Goal: Task Accomplishment & Management: Use online tool/utility

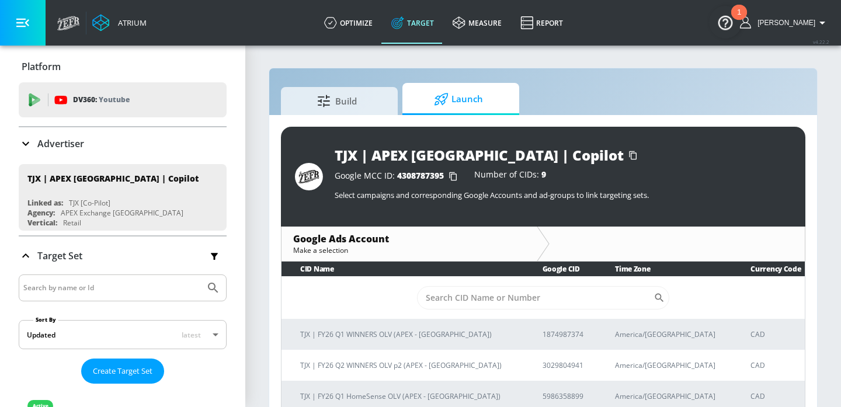
click at [75, 138] on p "Advertiser" at bounding box center [60, 143] width 47 height 13
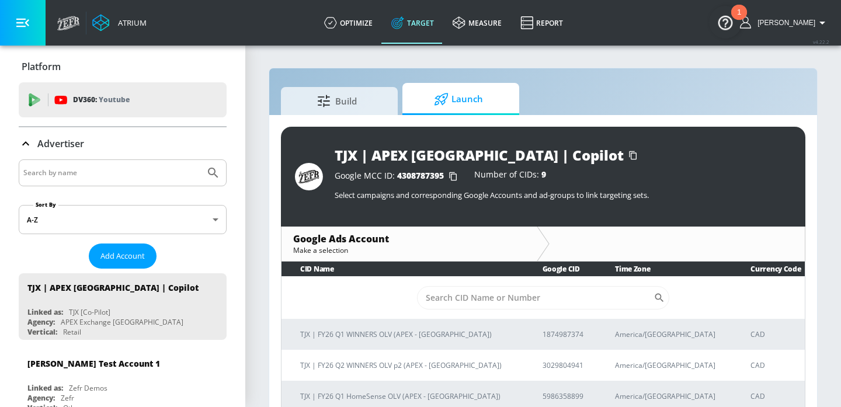
click at [76, 167] on input "Search by name" at bounding box center [111, 172] width 177 height 15
type input "paramount"
click at [200, 160] on button "Submit Search" at bounding box center [213, 173] width 26 height 26
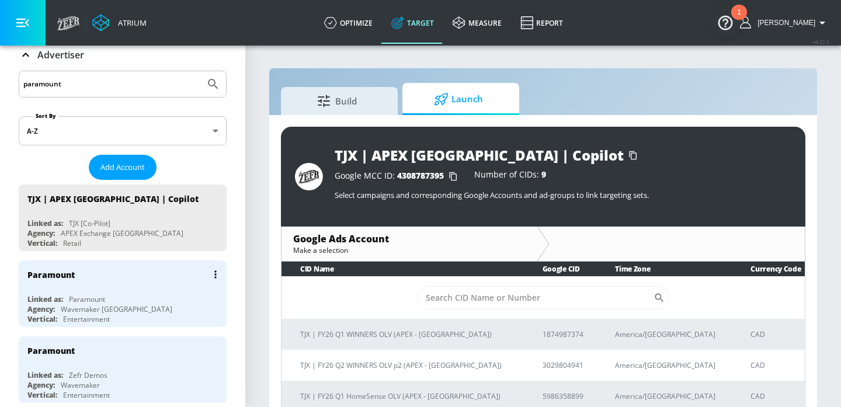
scroll to position [95, 0]
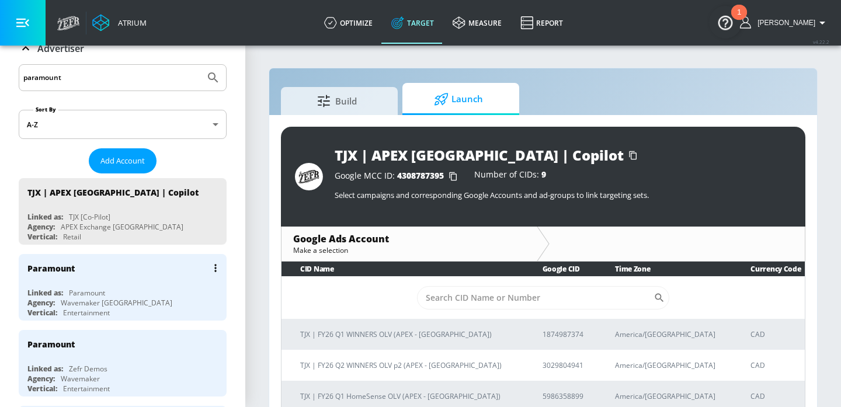
click at [113, 298] on div "Wavemaker [GEOGRAPHIC_DATA]" at bounding box center [117, 303] width 112 height 10
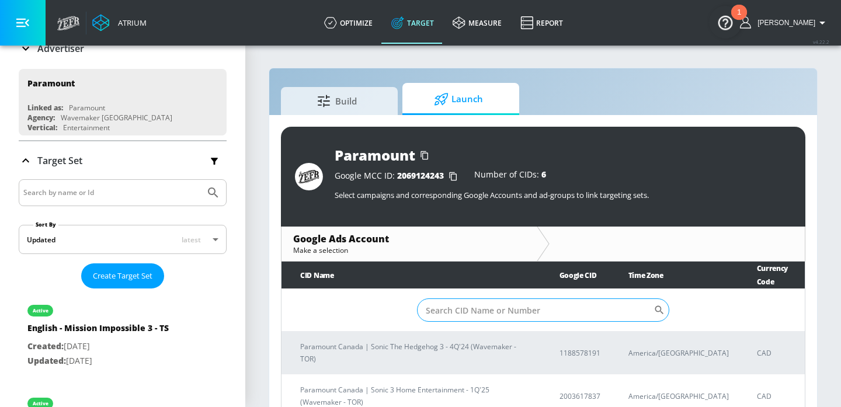
click at [505, 305] on input "Sort By" at bounding box center [535, 309] width 236 height 23
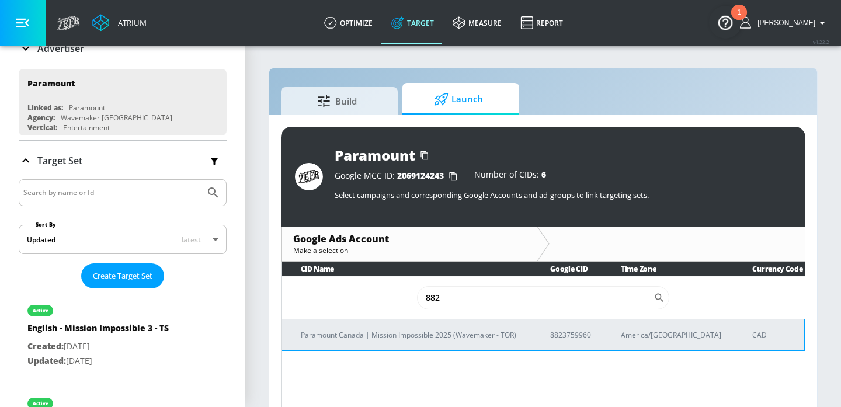
type input "882"
click at [425, 332] on p "Paramount Canada | Mission Impossible 2025 (Wavemaker - TOR)" at bounding box center [411, 335] width 221 height 12
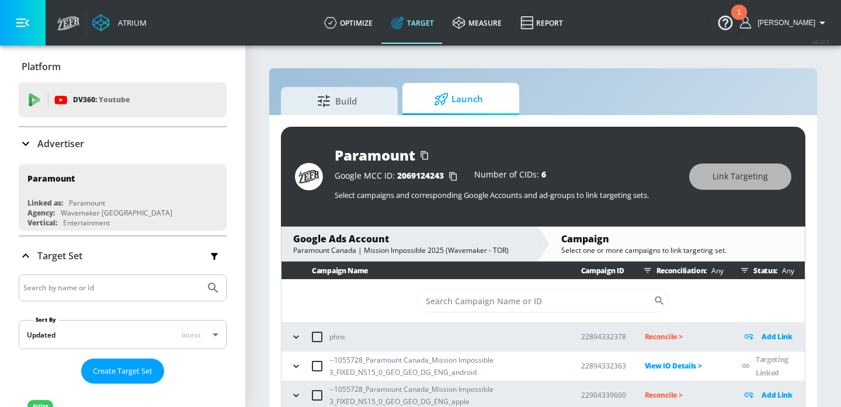
scroll to position [17, 0]
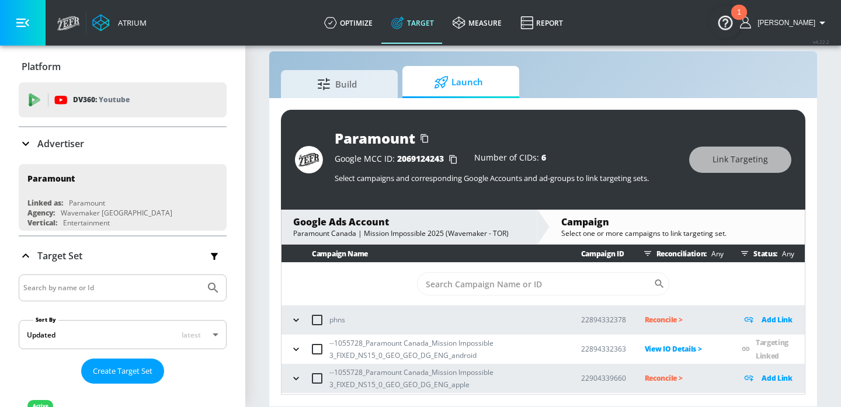
click at [294, 376] on icon "button" at bounding box center [296, 379] width 12 height 12
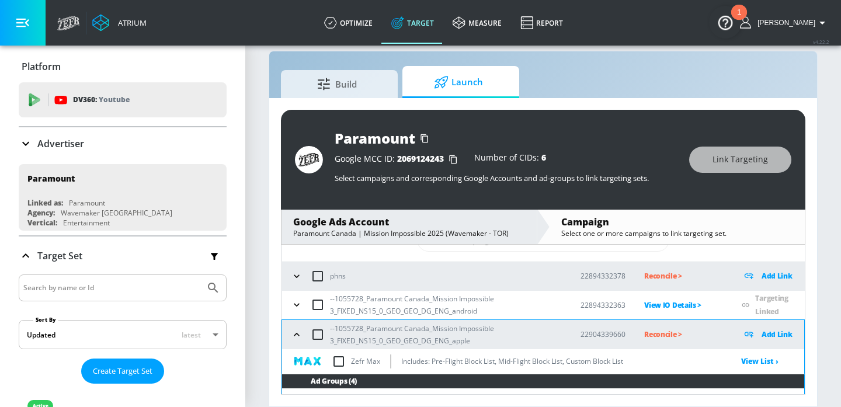
scroll to position [89, 0]
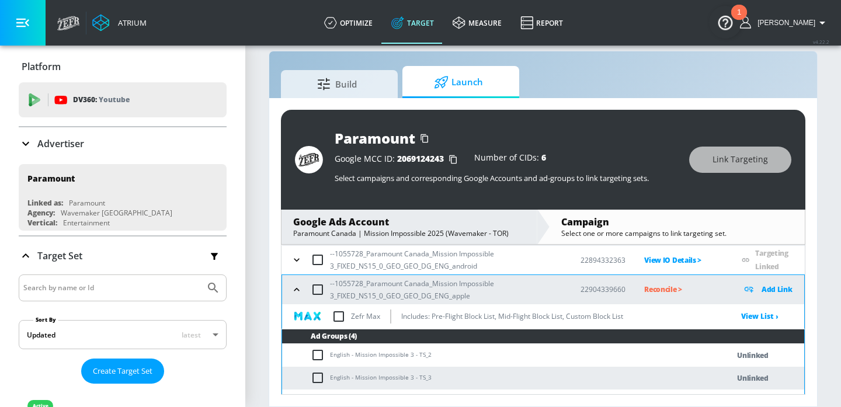
click at [353, 355] on td "English - Mission Impossible 3 - TS_2" at bounding box center [493, 355] width 423 height 23
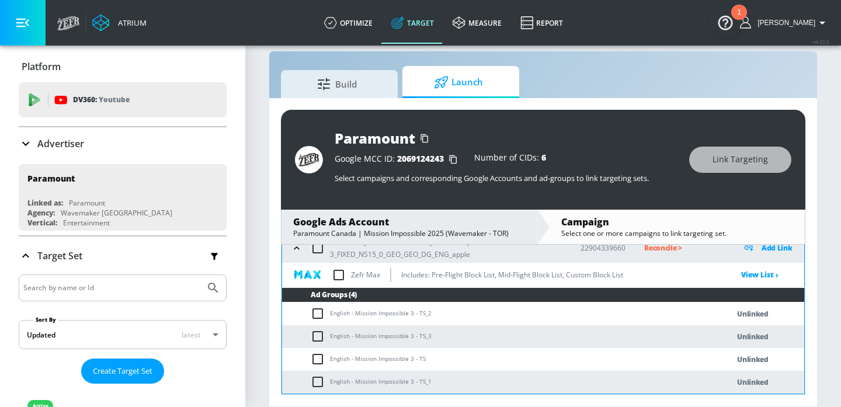
click at [366, 358] on td "English - Mission Impossible 3 - TS" at bounding box center [493, 359] width 423 height 23
copy td "English - Mission Impossible 3 - TS"
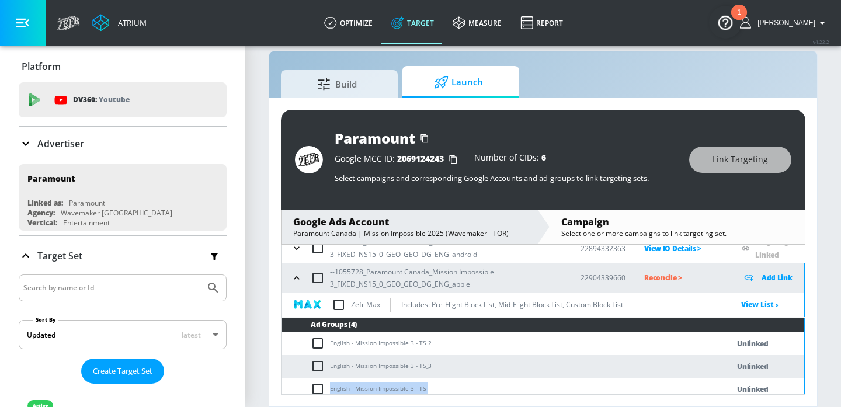
click at [310, 270] on input "checkbox" at bounding box center [317, 278] width 25 height 25
checkbox input "true"
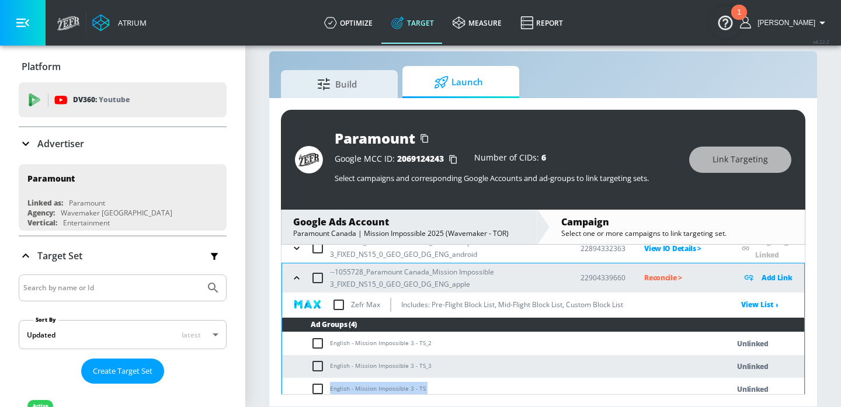
checkbox input "true"
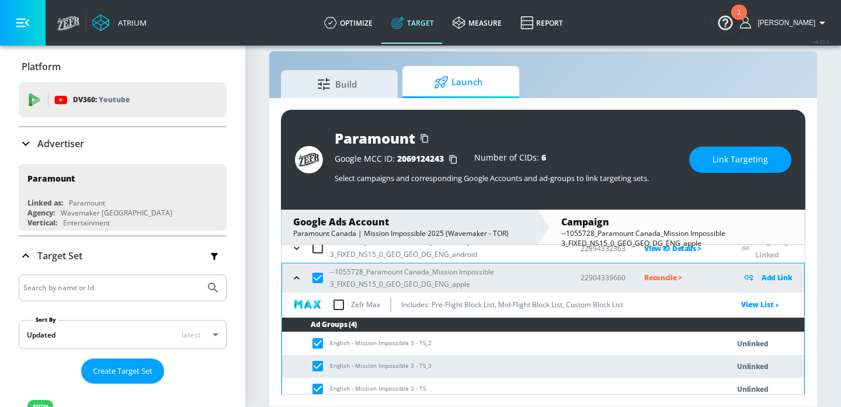
scroll to position [130, 0]
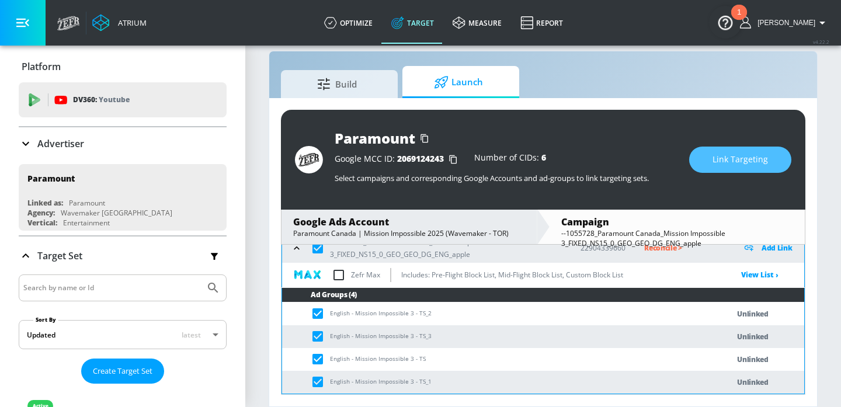
click at [722, 167] on button "Link Targeting" at bounding box center [740, 160] width 102 height 26
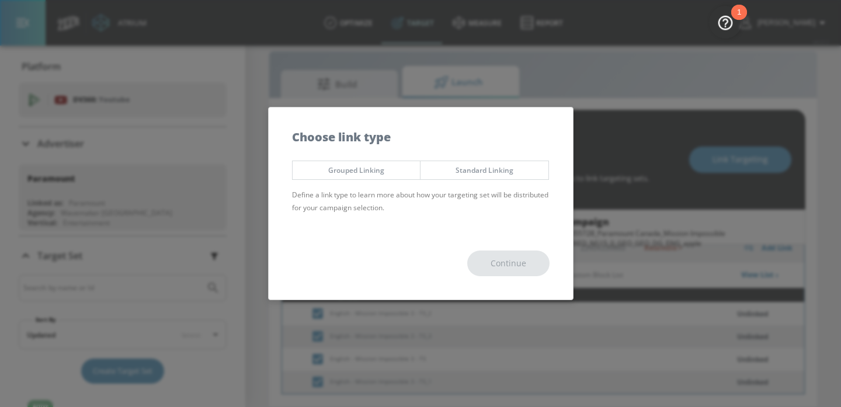
click at [387, 168] on span "Grouped Linking" at bounding box center [356, 170] width 110 height 12
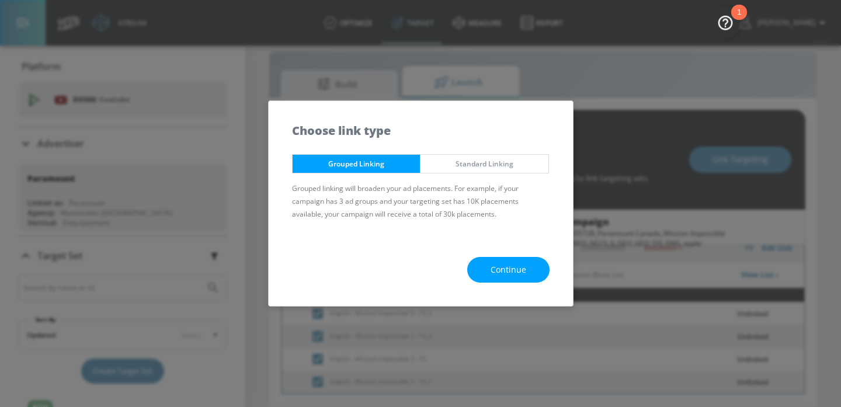
click at [500, 258] on button "Continue" at bounding box center [508, 270] width 82 height 26
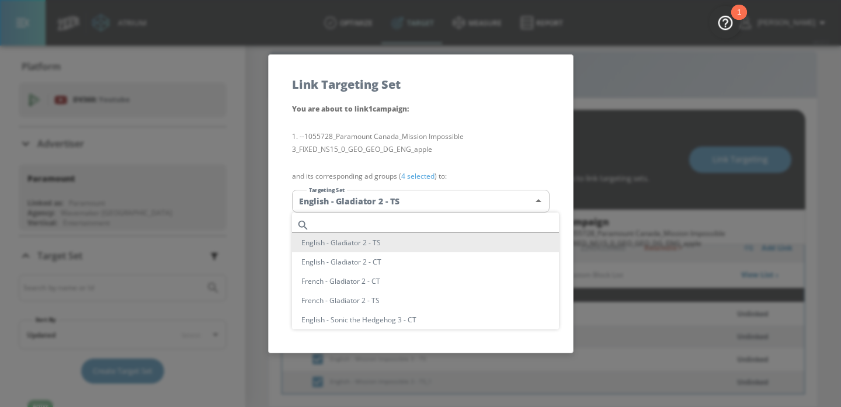
click at [414, 204] on body "Atrium optimize Target measure Report optimize Target measure Report v 4.22.2 […" at bounding box center [420, 195] width 841 height 424
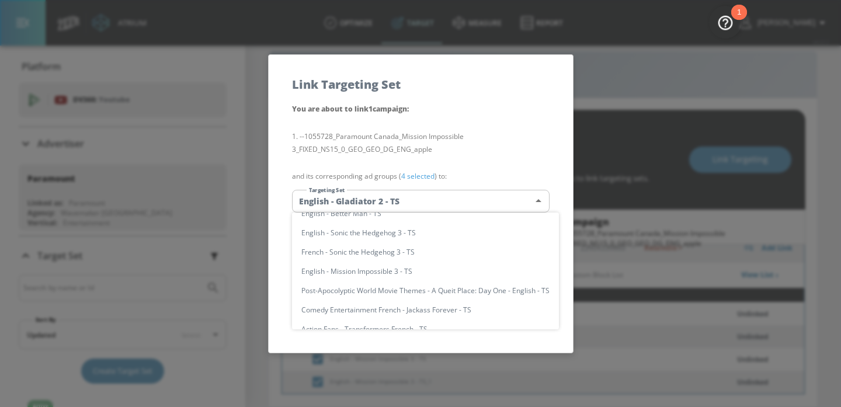
scroll to position [196, 0]
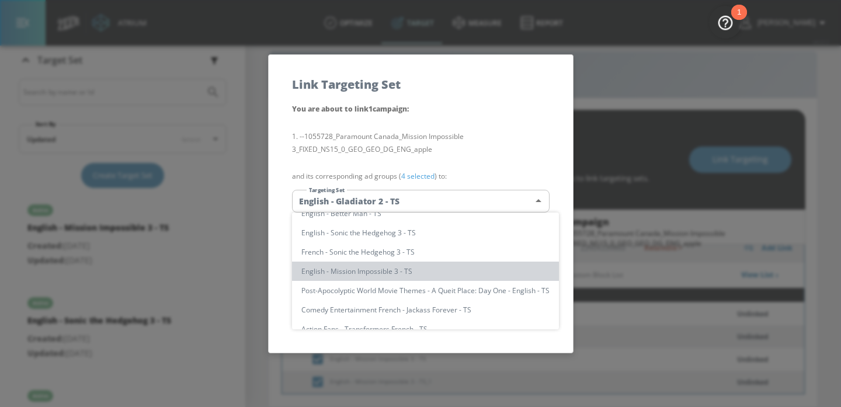
click at [391, 266] on li "English - Mission Impossible 3 - TS" at bounding box center [425, 271] width 267 height 19
type input "93f7fb9b-0f31-48d2-b9a8-9daa213aa9f1"
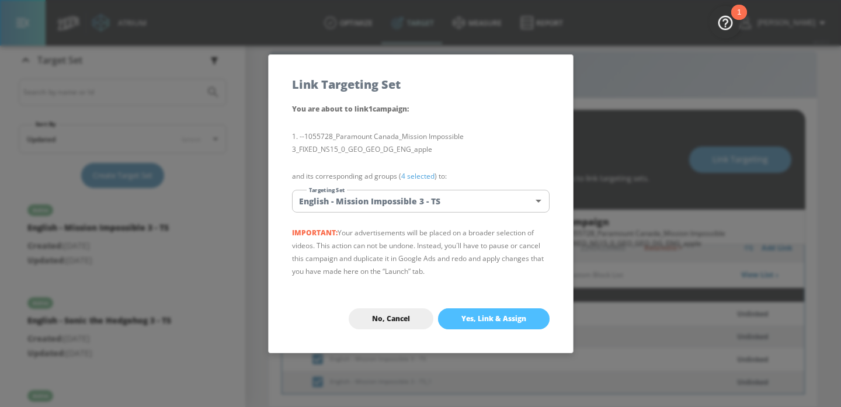
click at [462, 313] on button "Yes, Link & Assign" at bounding box center [494, 318] width 112 height 21
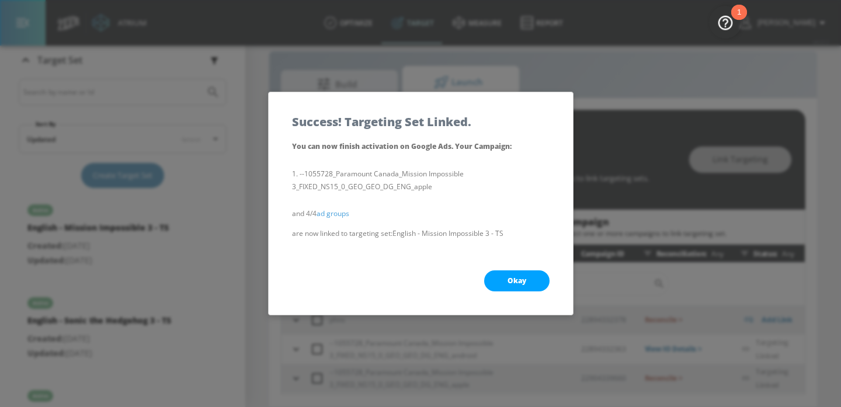
scroll to position [0, 0]
click at [492, 267] on div "Okay" at bounding box center [421, 281] width 304 height 68
click at [505, 288] on button "Okay" at bounding box center [516, 280] width 65 height 21
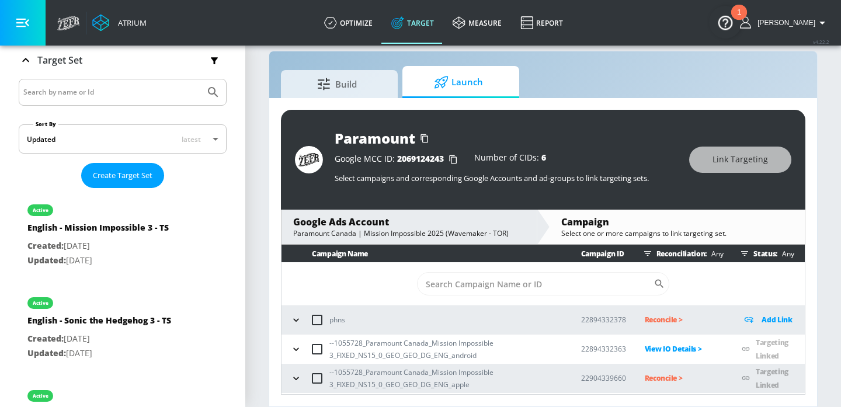
click at [655, 375] on p "Reconcile >" at bounding box center [684, 377] width 79 height 13
drag, startPoint x: 396, startPoint y: 379, endPoint x: 350, endPoint y: 374, distance: 46.4
click at [350, 374] on p "--1055728_Paramount Canada_Mission Impossible 3_FIXED_NS15_0_GEO_GEO_DG_ENG_app…" at bounding box center [445, 378] width 233 height 25
copy p "728_Paramount Canada_Mission Impossible 3_FIXED_NS15_0_GE"
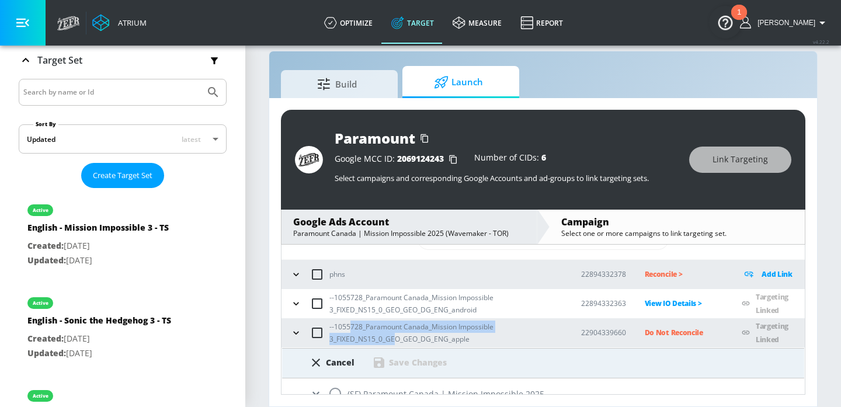
scroll to position [61, 0]
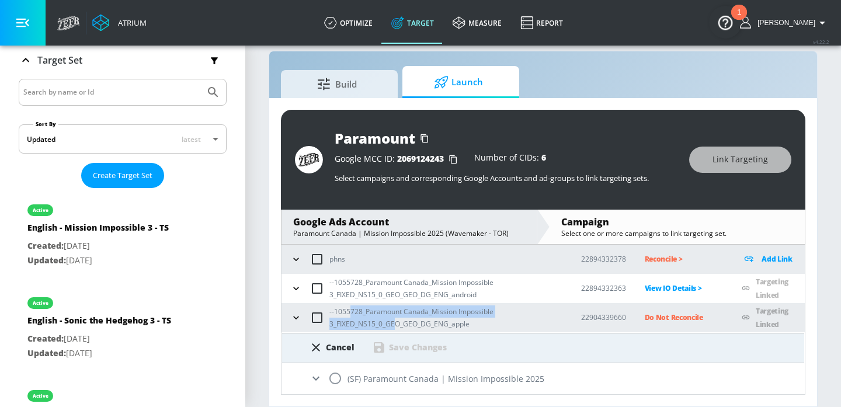
click at [339, 385] on input "radio" at bounding box center [335, 378] width 25 height 25
radio input "true"
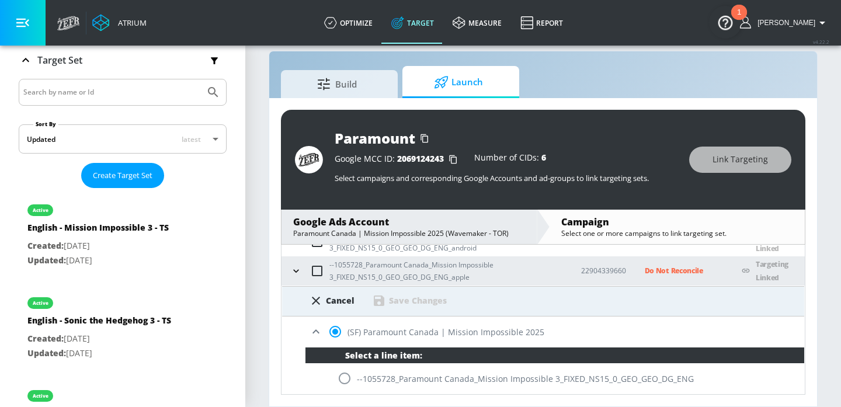
click at [345, 377] on input "radio" at bounding box center [344, 378] width 25 height 25
radio input "true"
click at [592, 283] on td "22904339660" at bounding box center [594, 270] width 64 height 29
click at [430, 305] on div "Save Changes" at bounding box center [418, 300] width 58 height 11
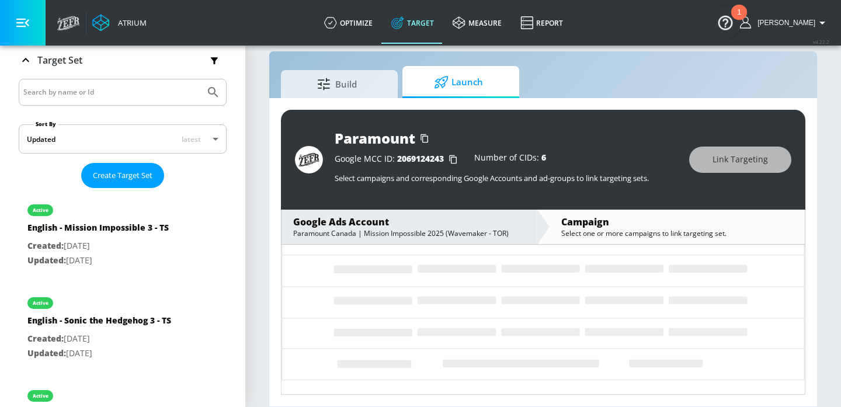
scroll to position [0, 0]
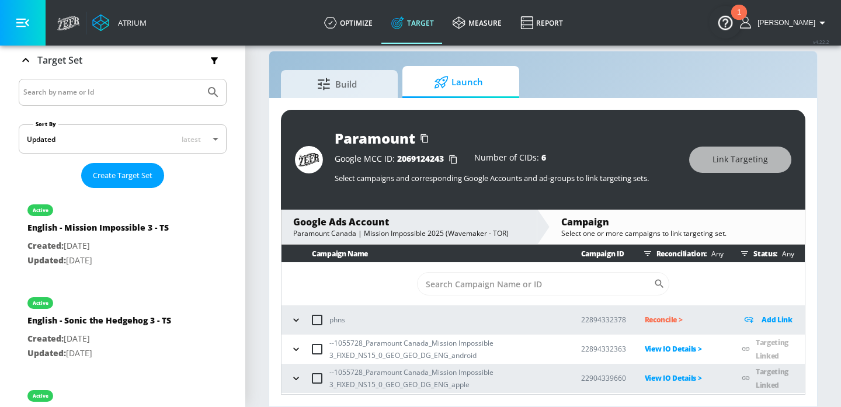
click at [824, 133] on section "Build Launch Paramount Google MCC ID: 2069124243 Number of CIDs: 6 Select campa…" at bounding box center [543, 217] width 596 height 380
click at [826, 110] on section "Build Launch Paramount Google MCC ID: 2069124243 Number of CIDs: 6 Select campa…" at bounding box center [543, 217] width 596 height 380
